Goal: Find specific page/section: Find specific page/section

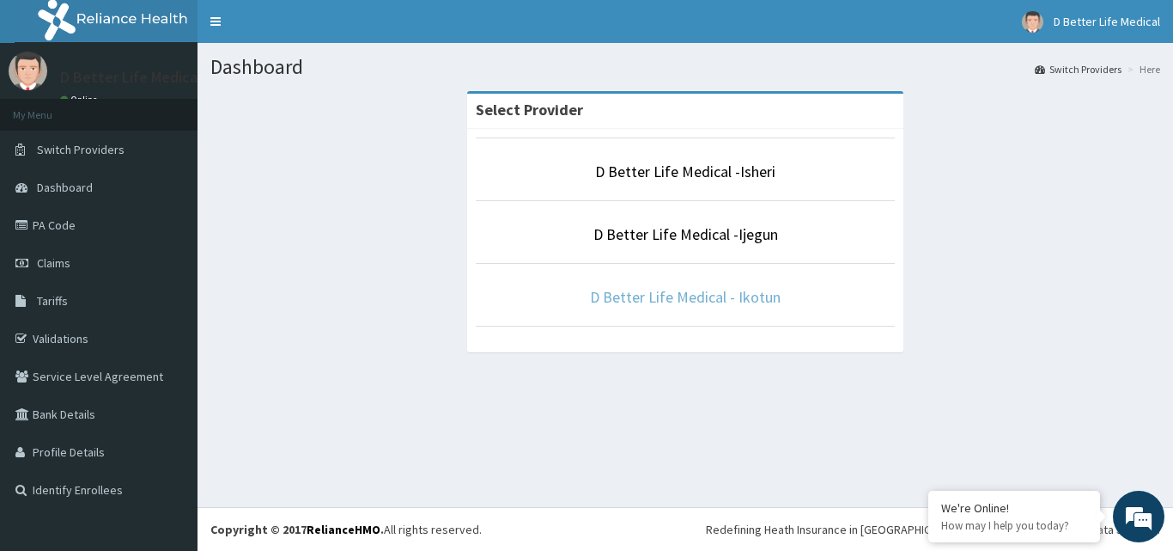
click at [661, 300] on link "D Better Life Medical - Ikotun" at bounding box center [685, 297] width 191 height 20
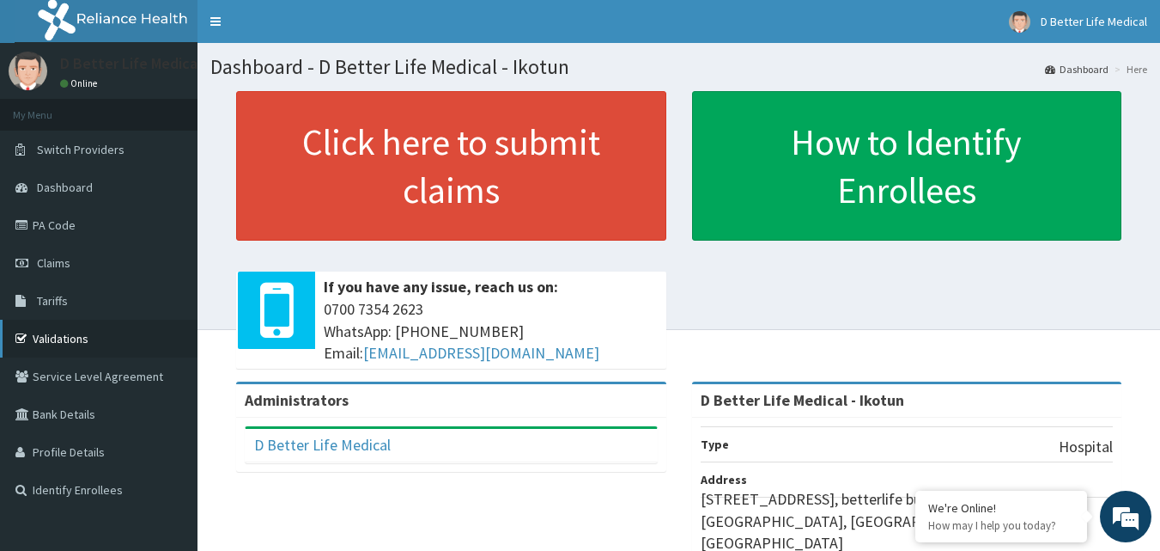
click at [60, 340] on link "Validations" at bounding box center [99, 339] width 198 height 38
